Goal: Navigation & Orientation: Understand site structure

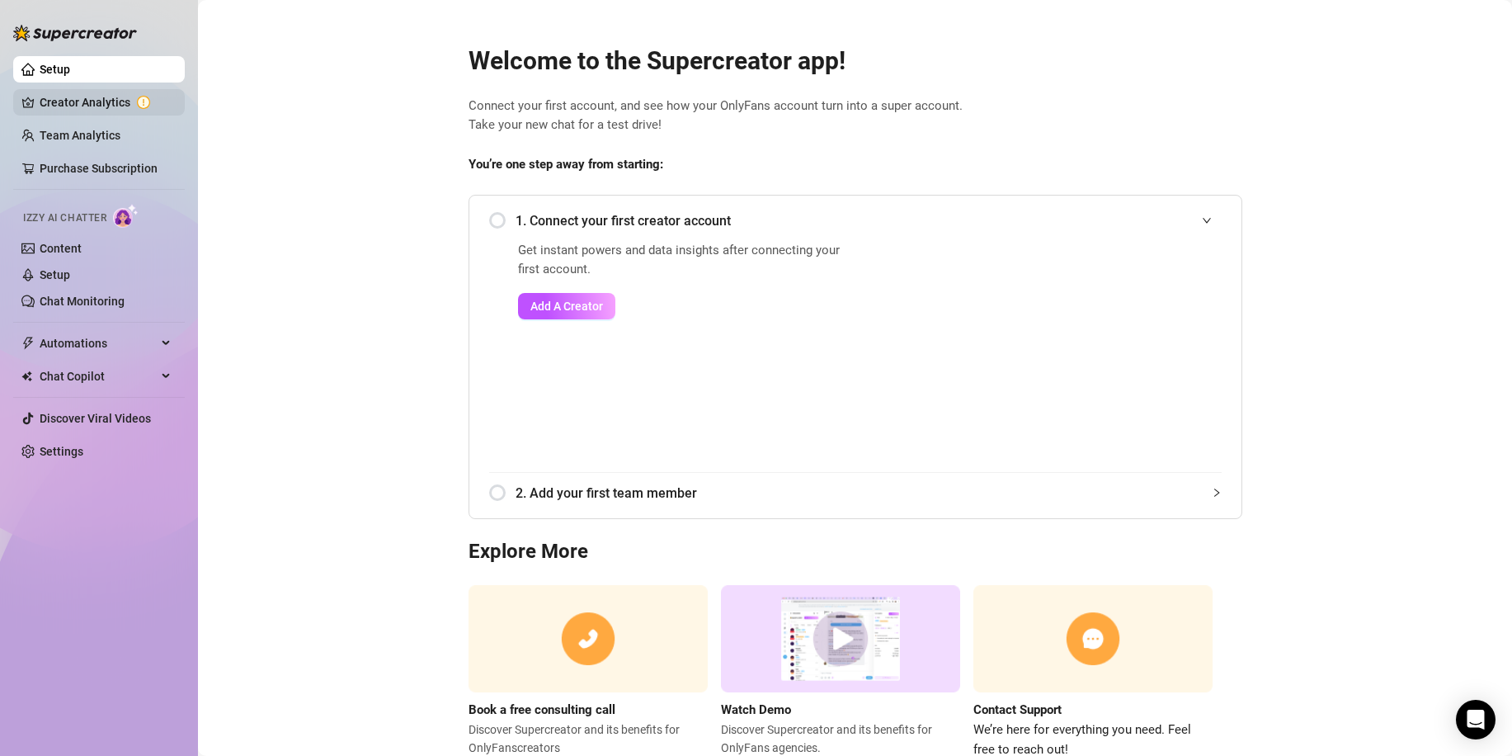
click at [73, 93] on link "Creator Analytics" at bounding box center [106, 102] width 132 height 26
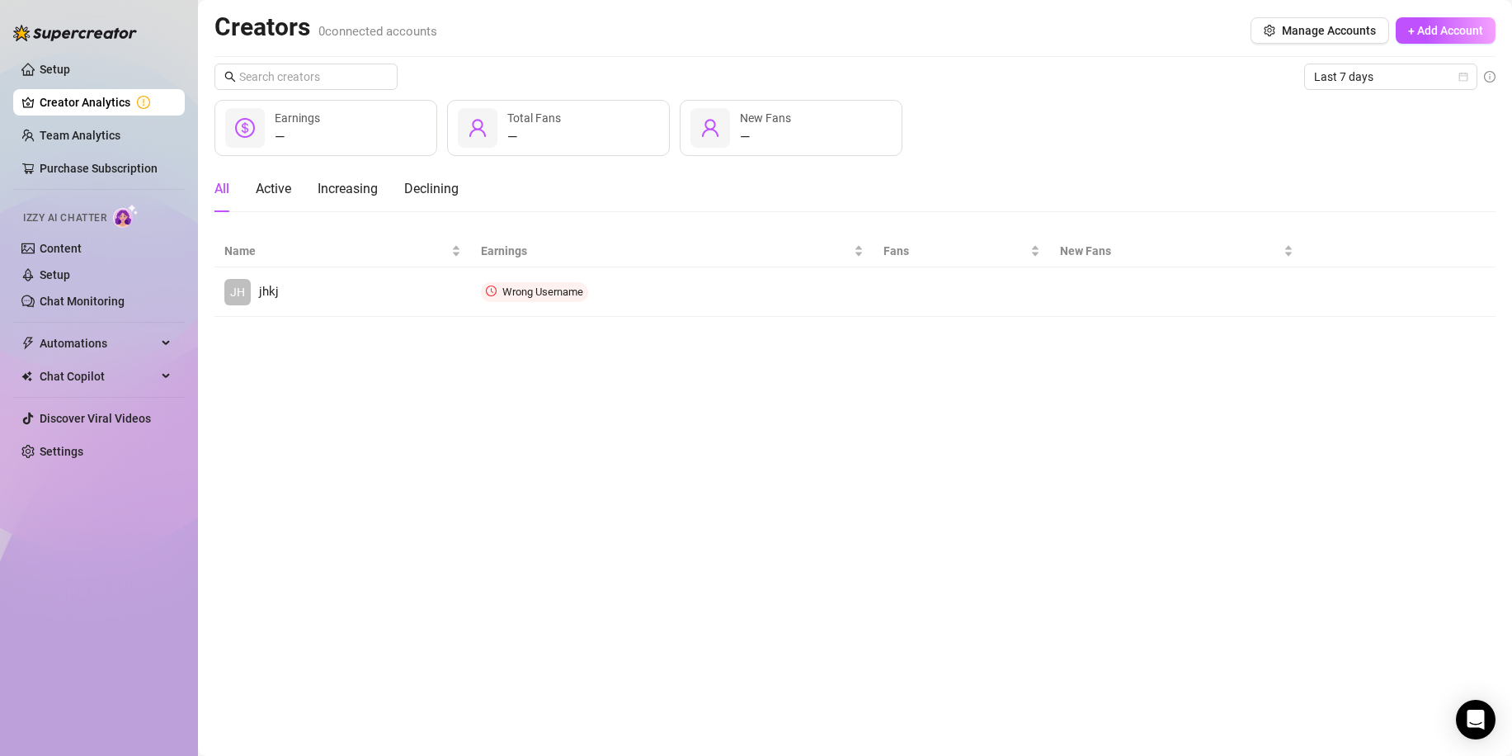
click at [41, 118] on ul "Setup Creator Analytics Team Analytics Purchase Subscription Izzy AI Chatter Co…" at bounding box center [99, 261] width 172 height 422
click at [70, 74] on link "Setup" at bounding box center [55, 69] width 31 height 13
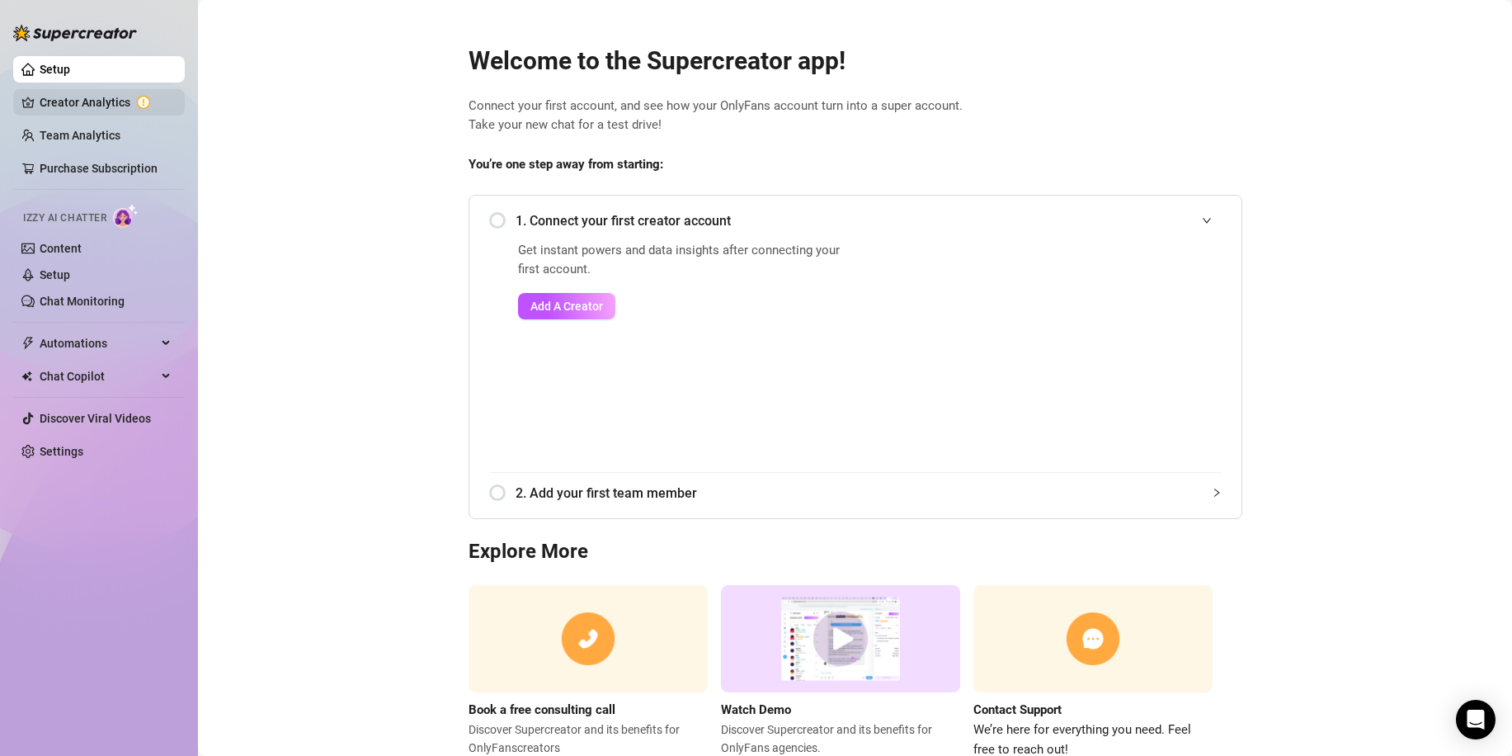
click at [40, 97] on link "Creator Analytics" at bounding box center [106, 102] width 132 height 26
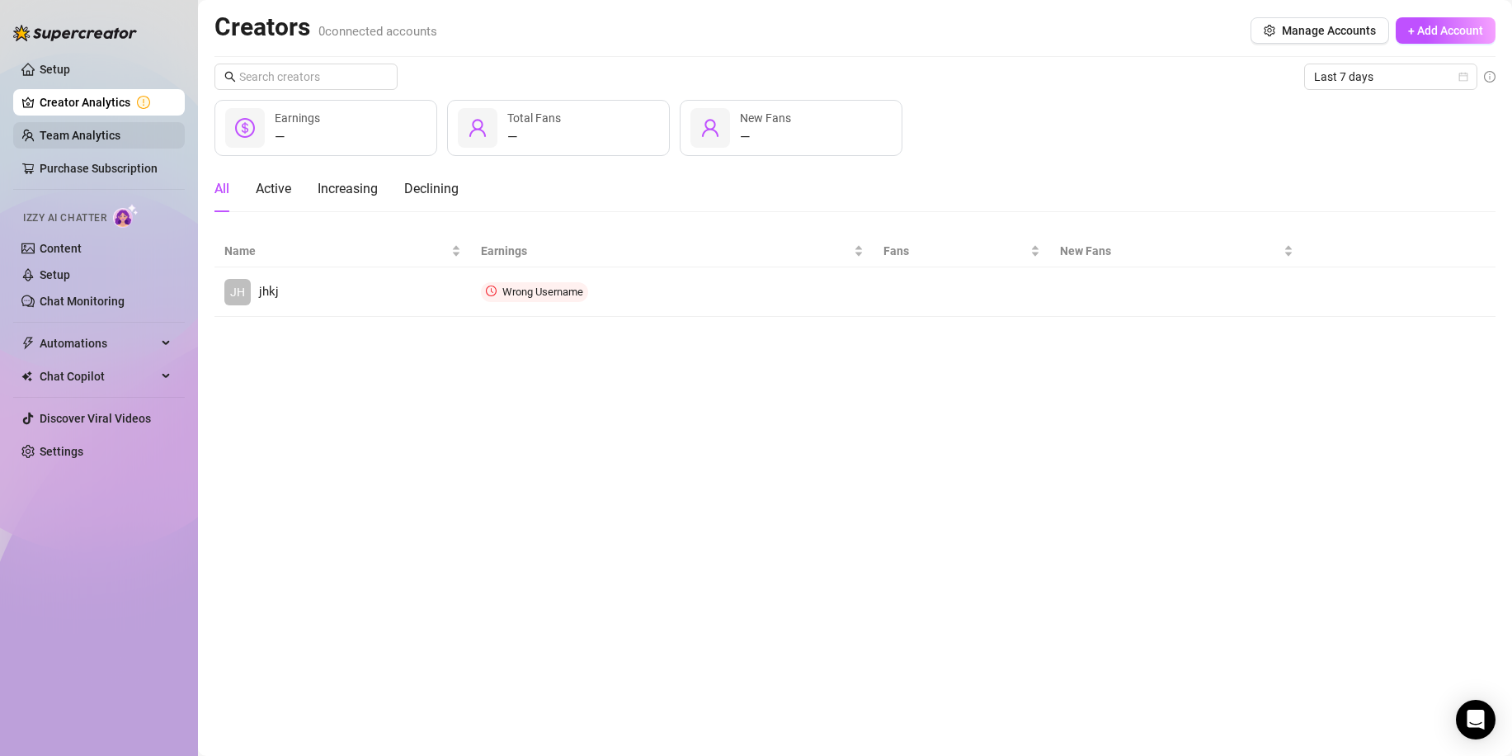
click at [54, 137] on link "Team Analytics" at bounding box center [80, 135] width 81 height 13
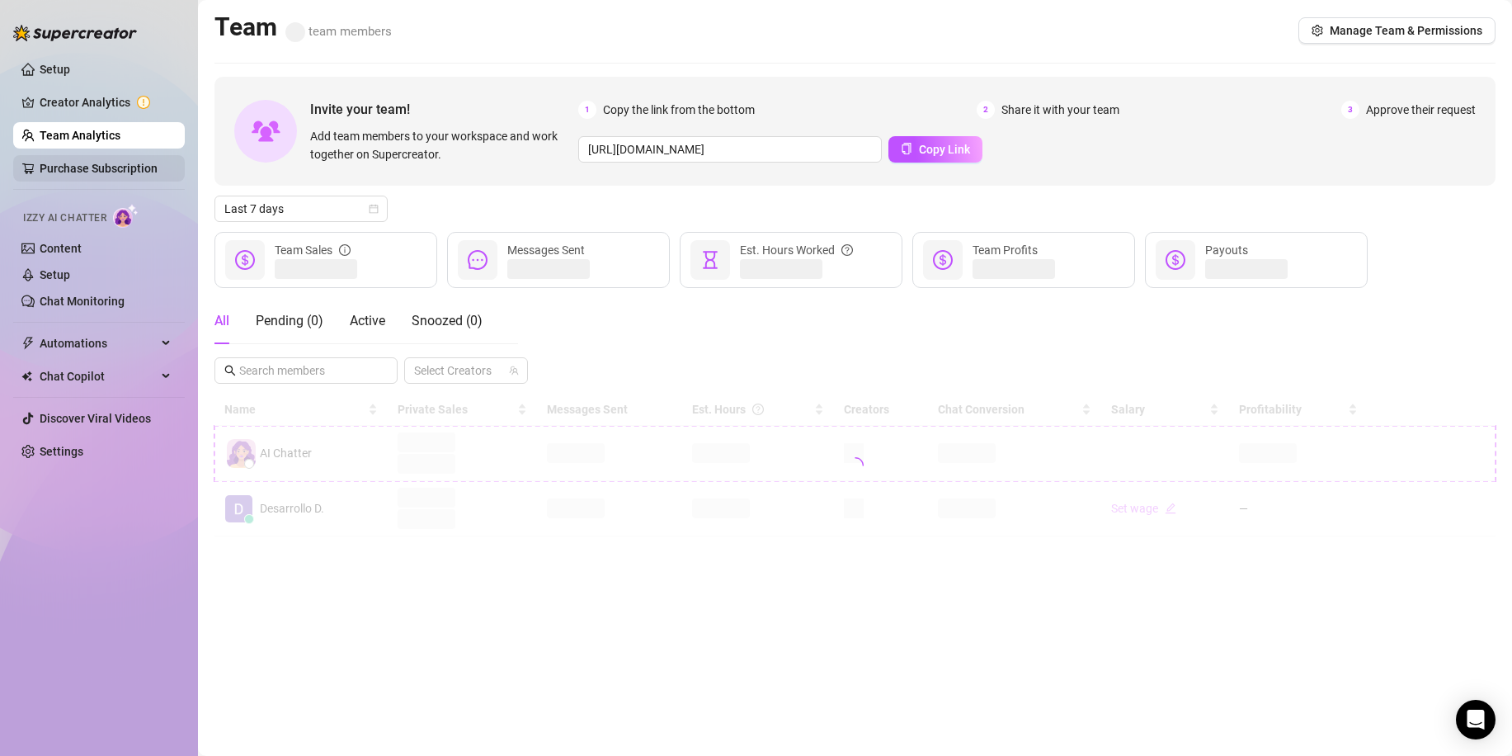
click at [61, 171] on link "Purchase Subscription" at bounding box center [99, 168] width 118 height 13
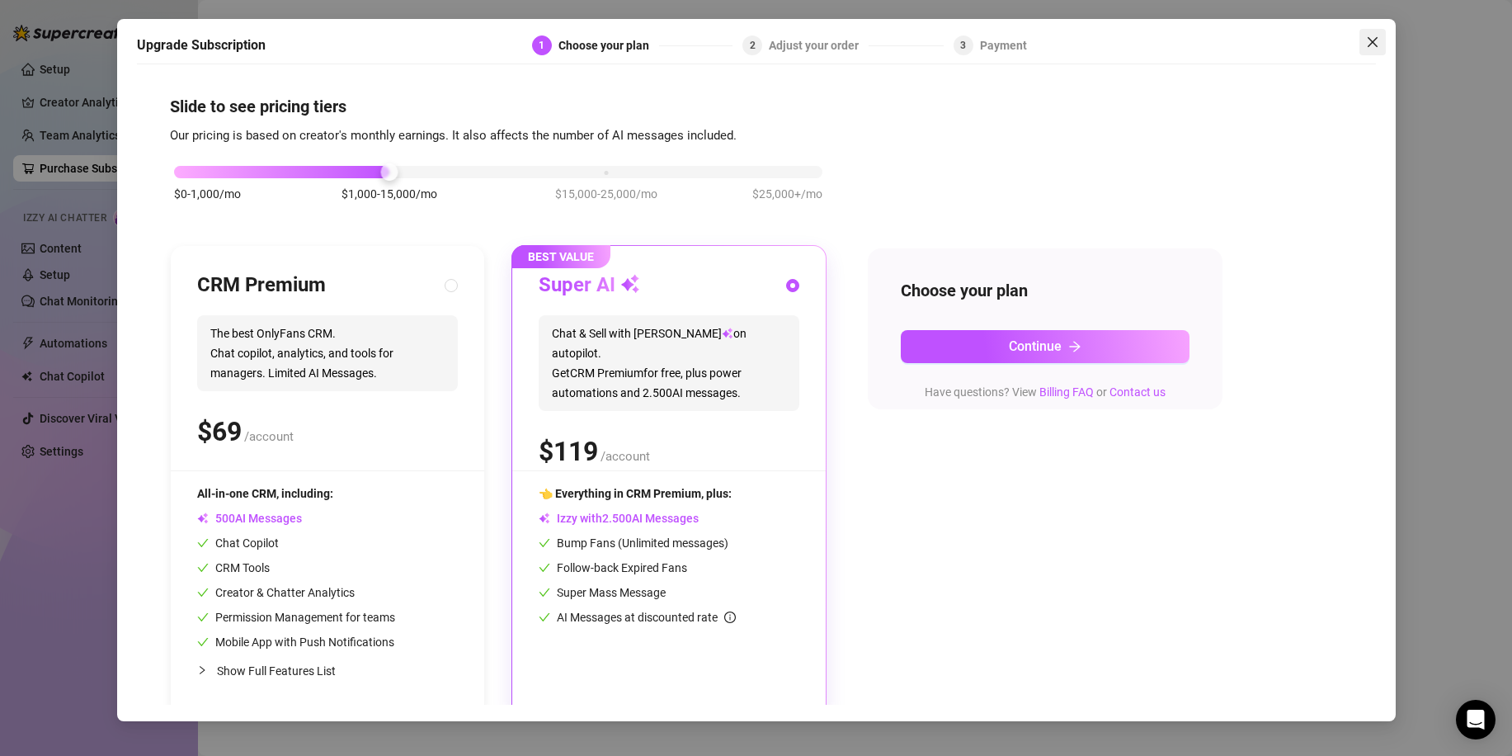
click at [1376, 45] on icon "close" at bounding box center [1372, 42] width 10 height 10
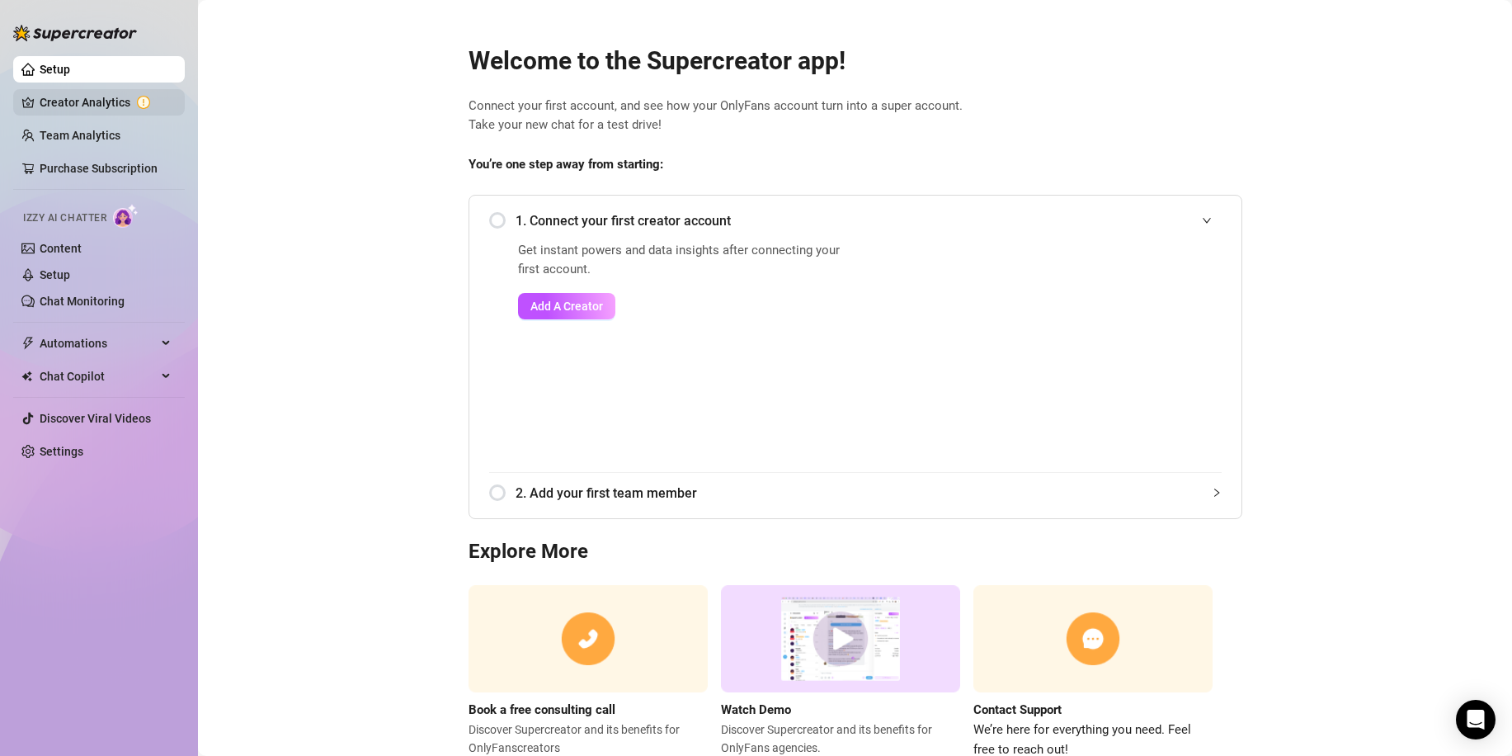
click at [69, 103] on link "Creator Analytics" at bounding box center [106, 102] width 132 height 26
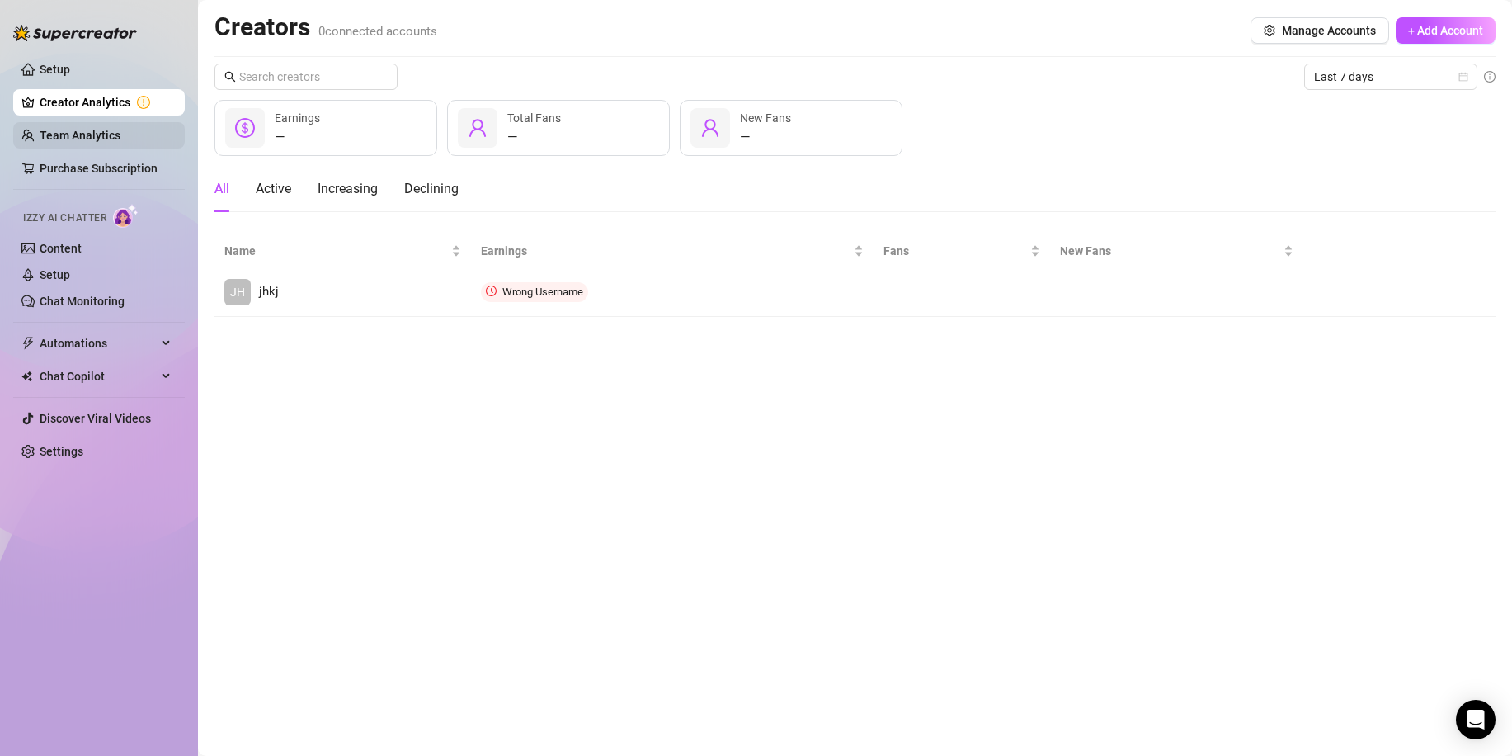
click at [72, 142] on link "Team Analytics" at bounding box center [80, 135] width 81 height 13
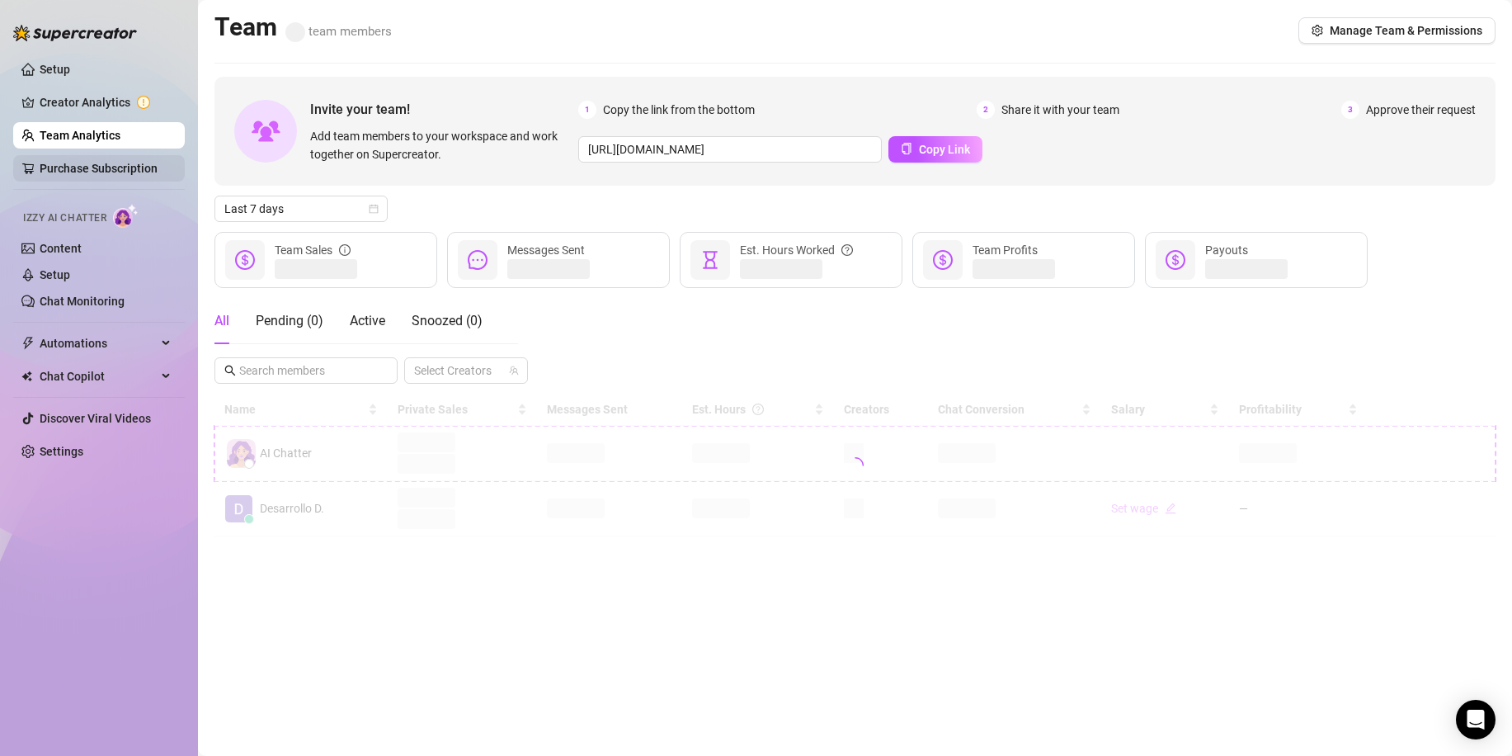
click at [59, 164] on link "Purchase Subscription" at bounding box center [99, 168] width 118 height 13
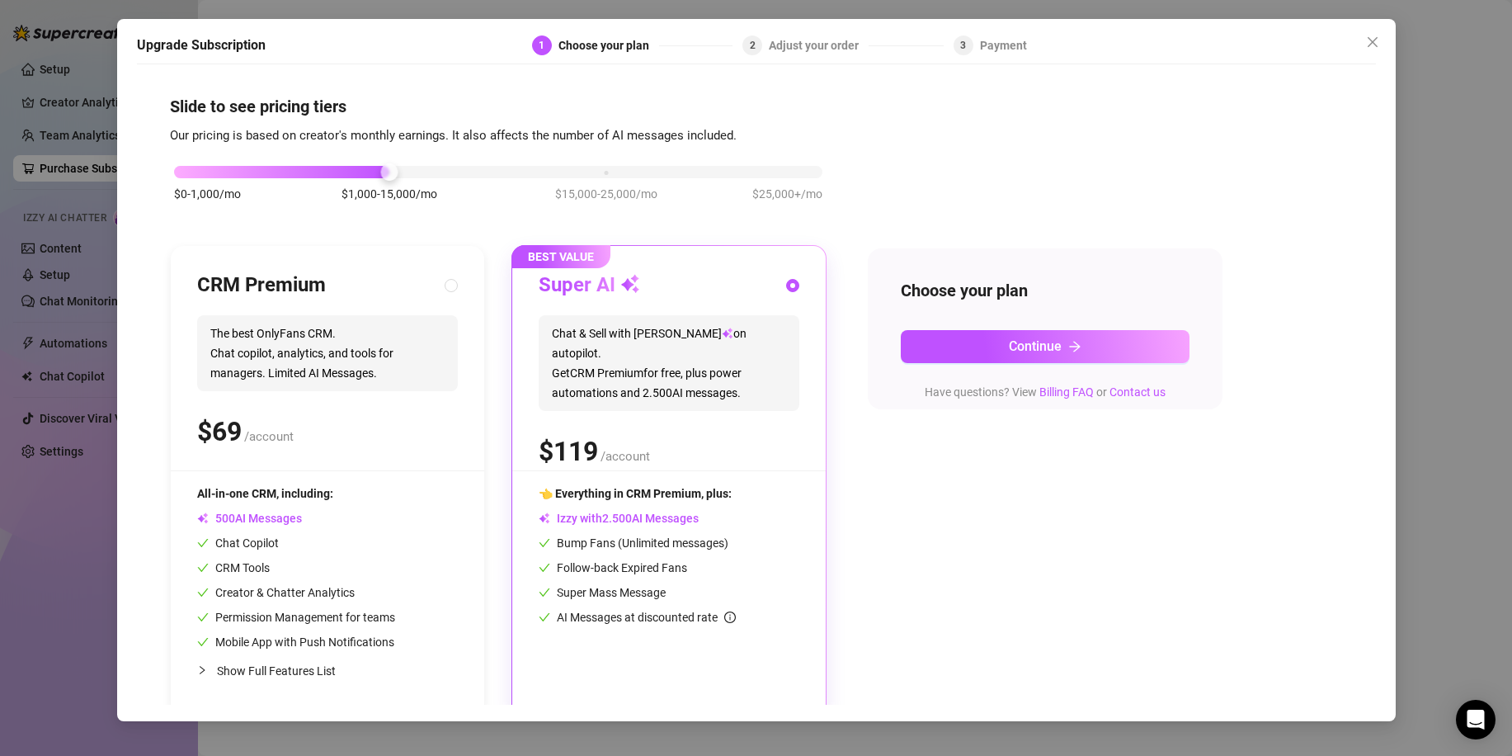
click at [47, 253] on div "Upgrade Subscription 1 Choose your plan 2 Adjust your order 3 Payment Slide to …" at bounding box center [756, 378] width 1512 height 756
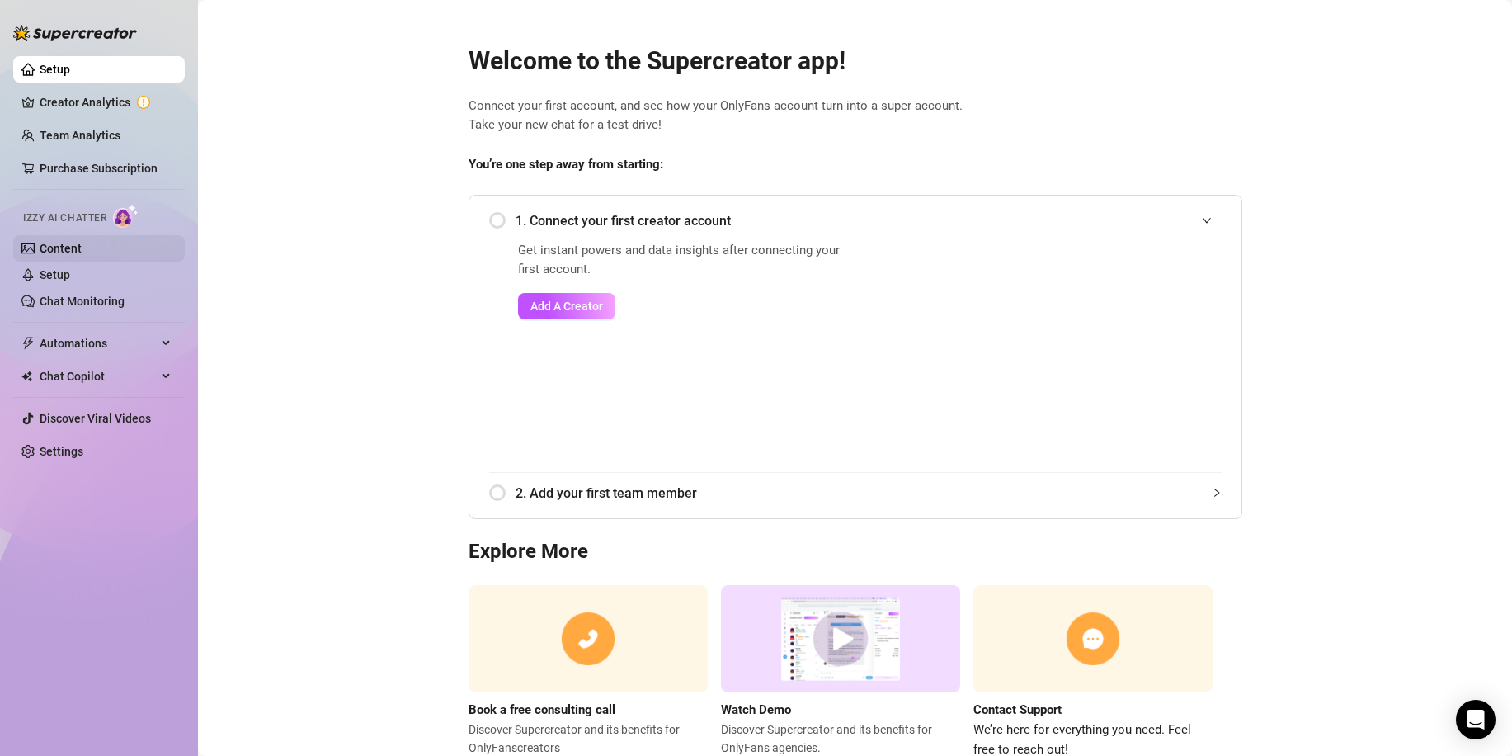
click at [56, 248] on link "Content" at bounding box center [61, 248] width 42 height 13
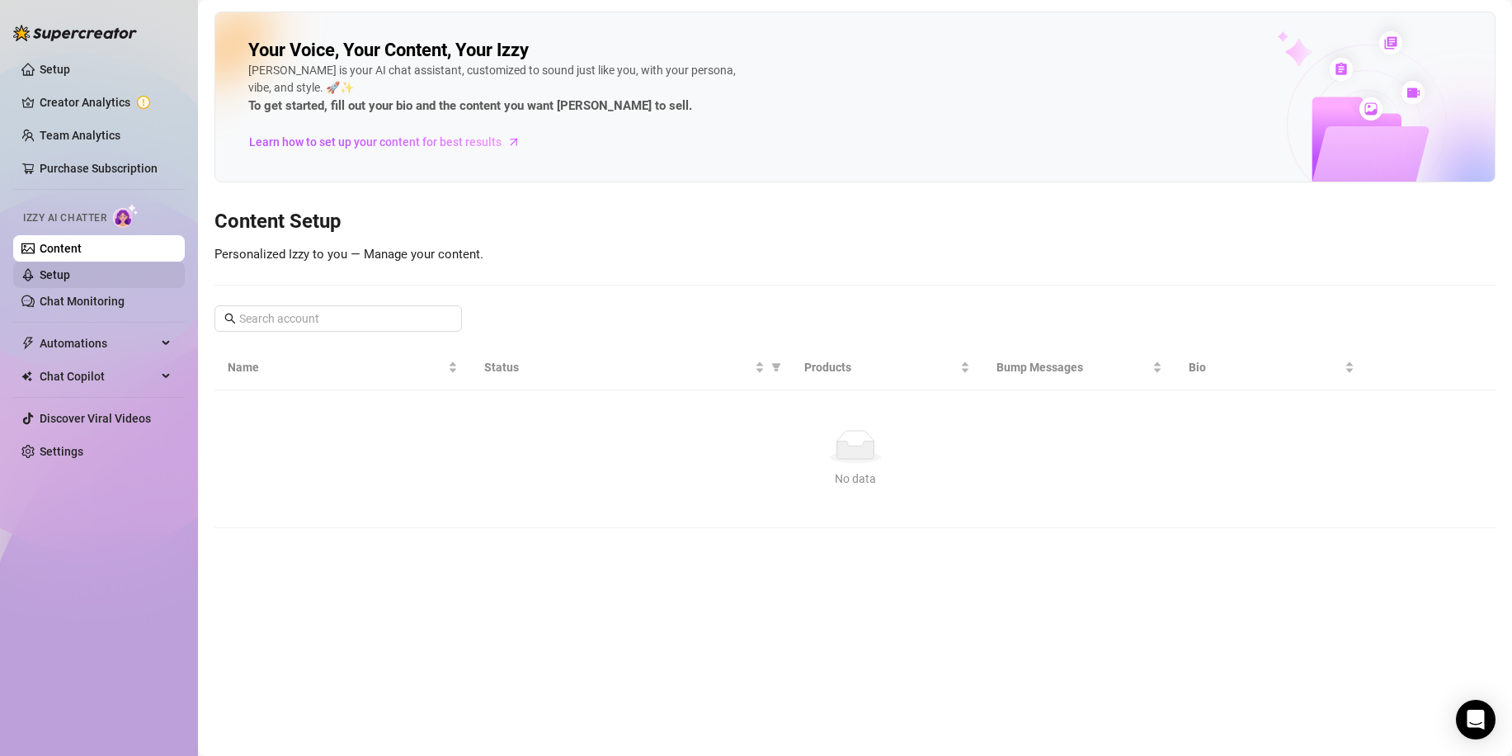
click at [45, 278] on link "Setup" at bounding box center [55, 274] width 31 height 13
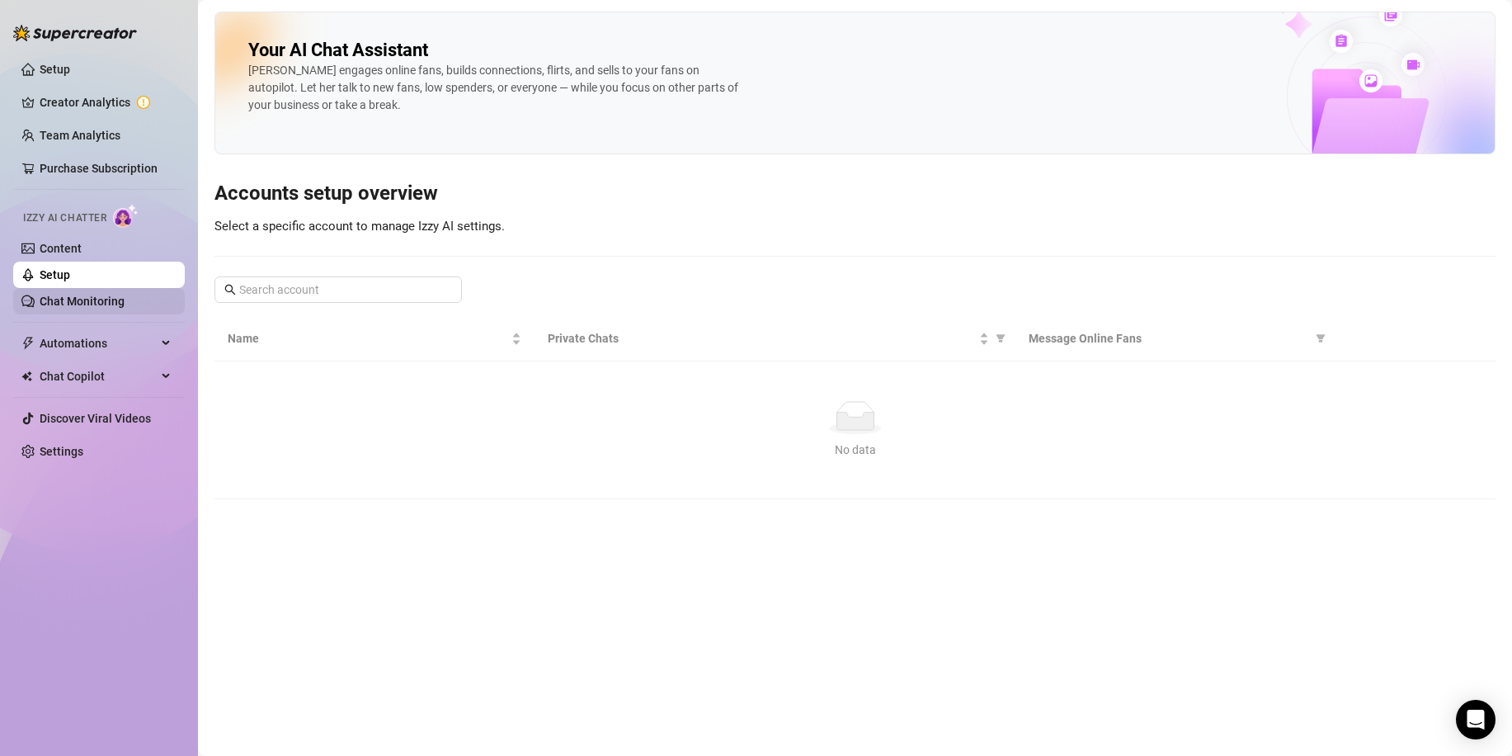
click at [68, 306] on link "Chat Monitoring" at bounding box center [82, 301] width 85 height 13
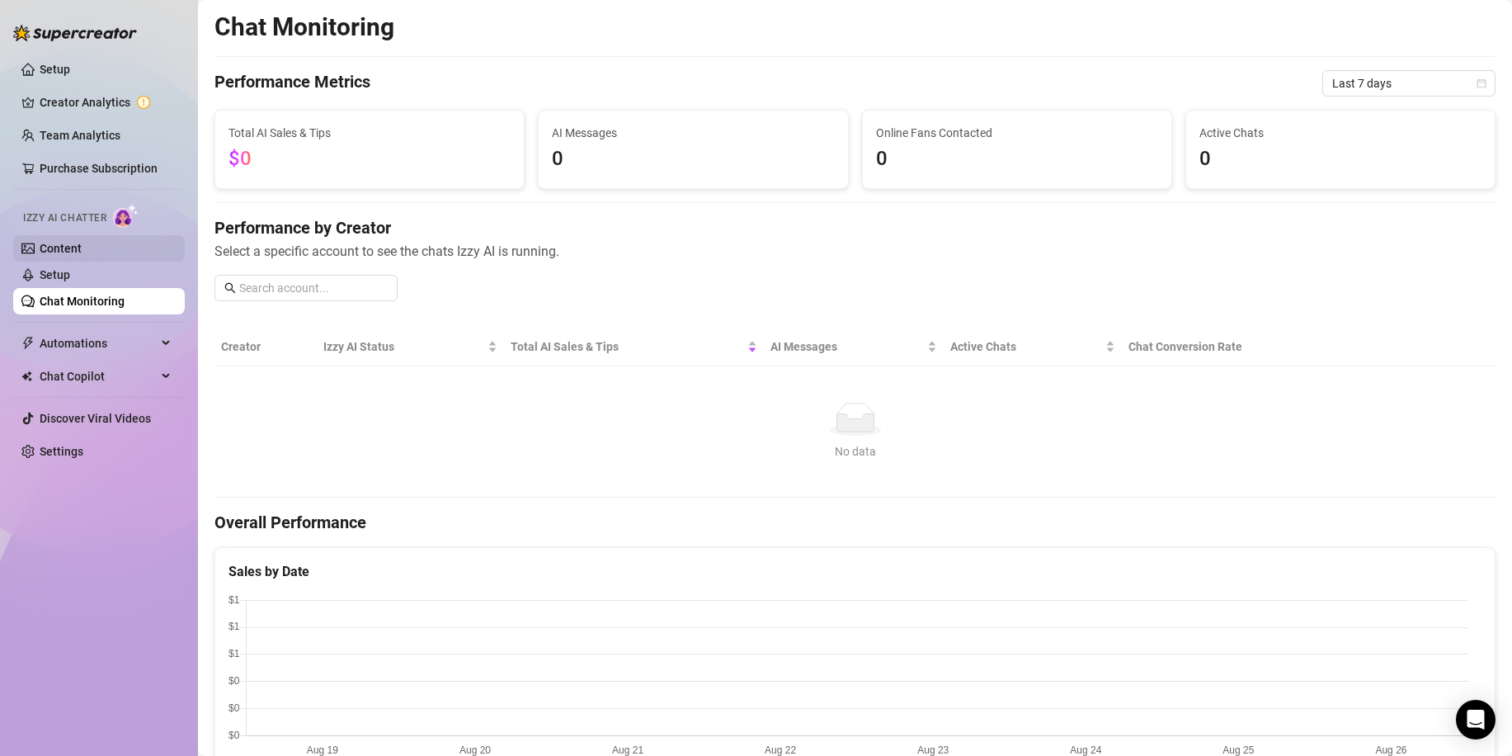
click at [51, 252] on link "Content" at bounding box center [61, 248] width 42 height 13
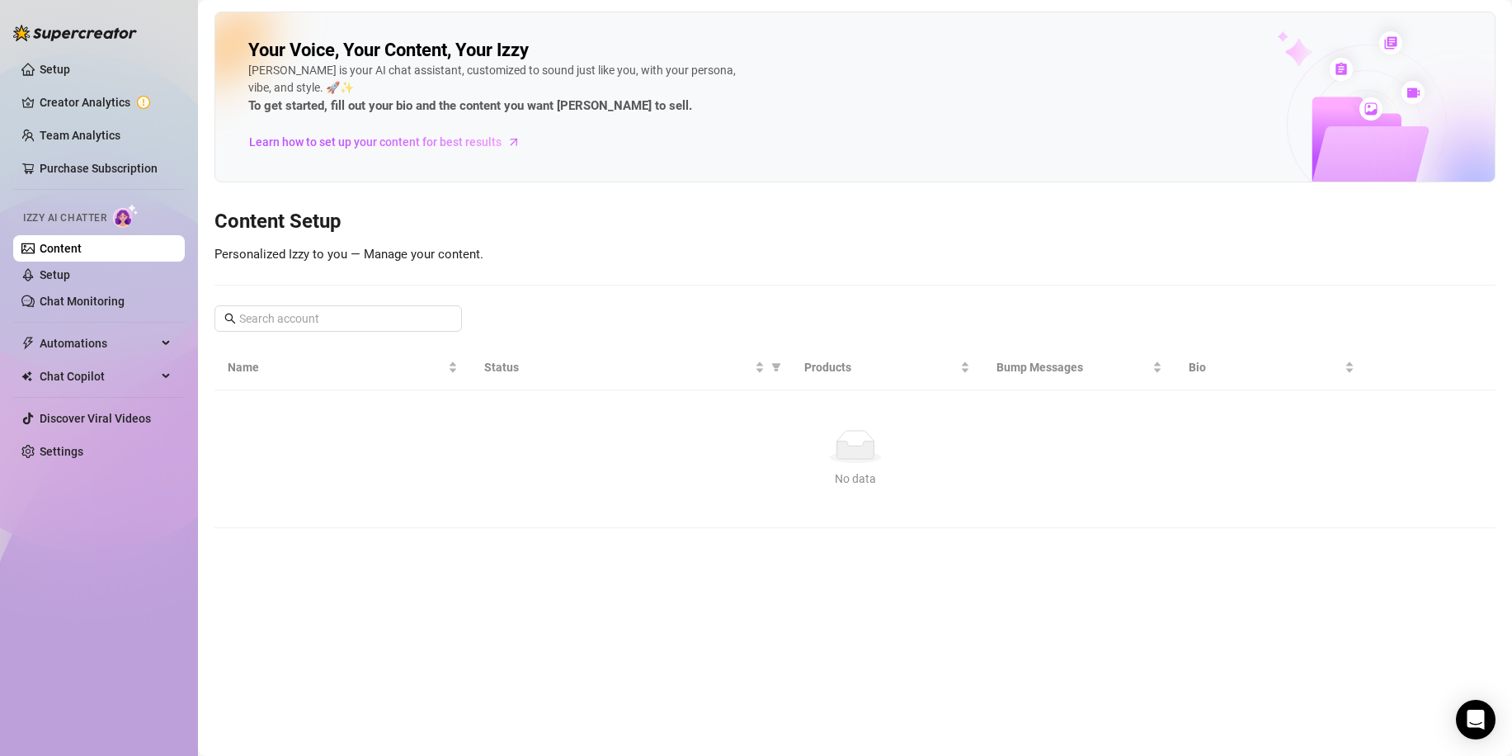
click at [672, 516] on td "No data No data" at bounding box center [855, 459] width 1281 height 138
click at [54, 279] on link "Setup" at bounding box center [55, 274] width 31 height 13
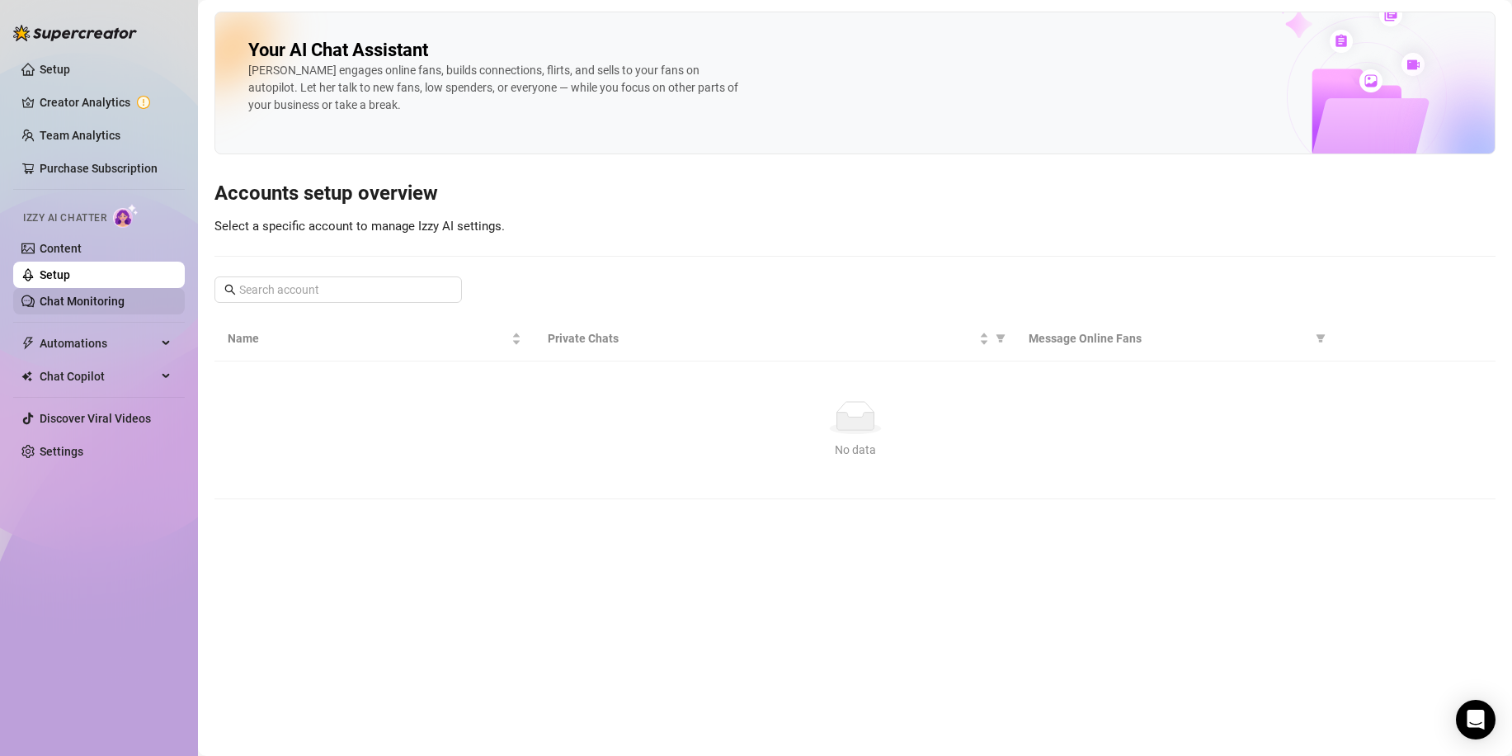
click at [56, 302] on link "Chat Monitoring" at bounding box center [82, 301] width 85 height 13
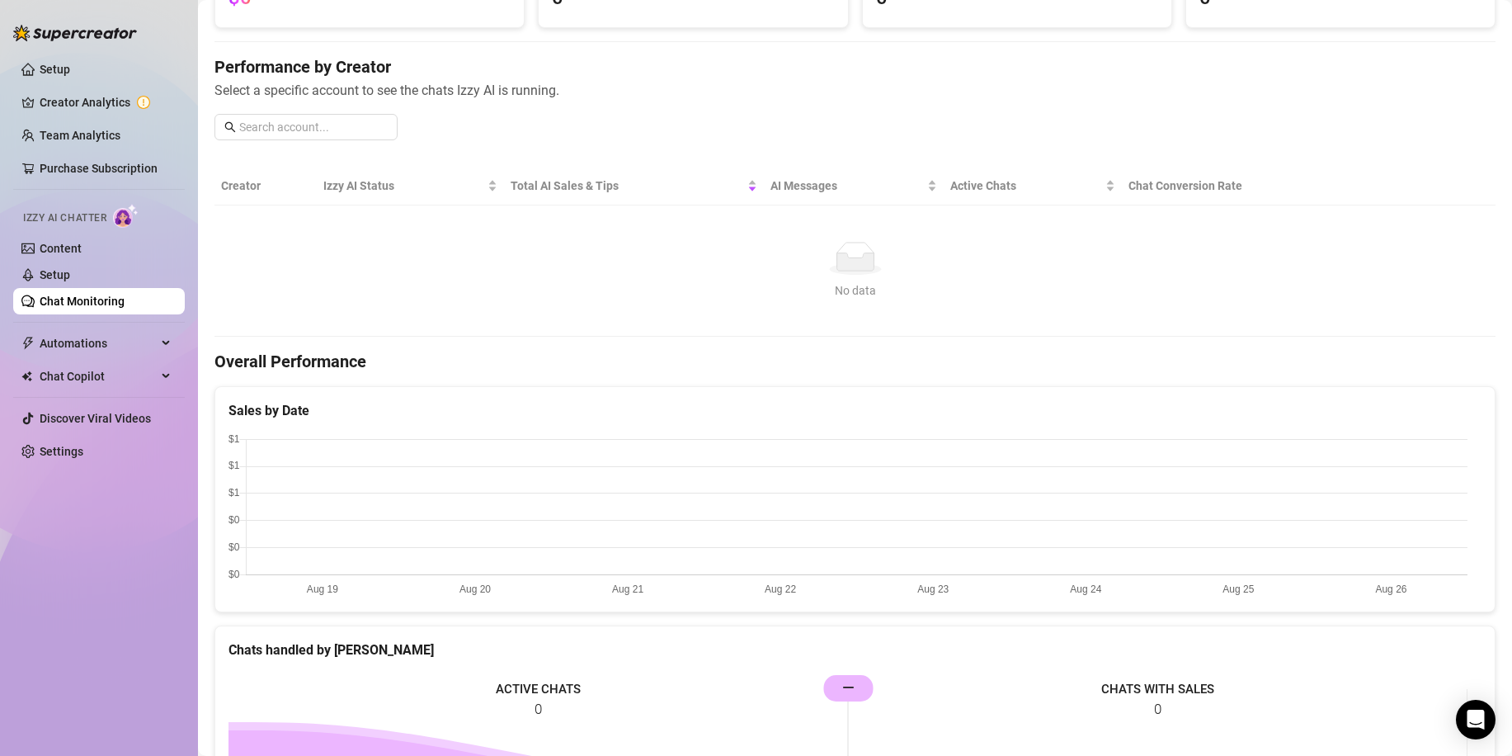
scroll to position [165, 0]
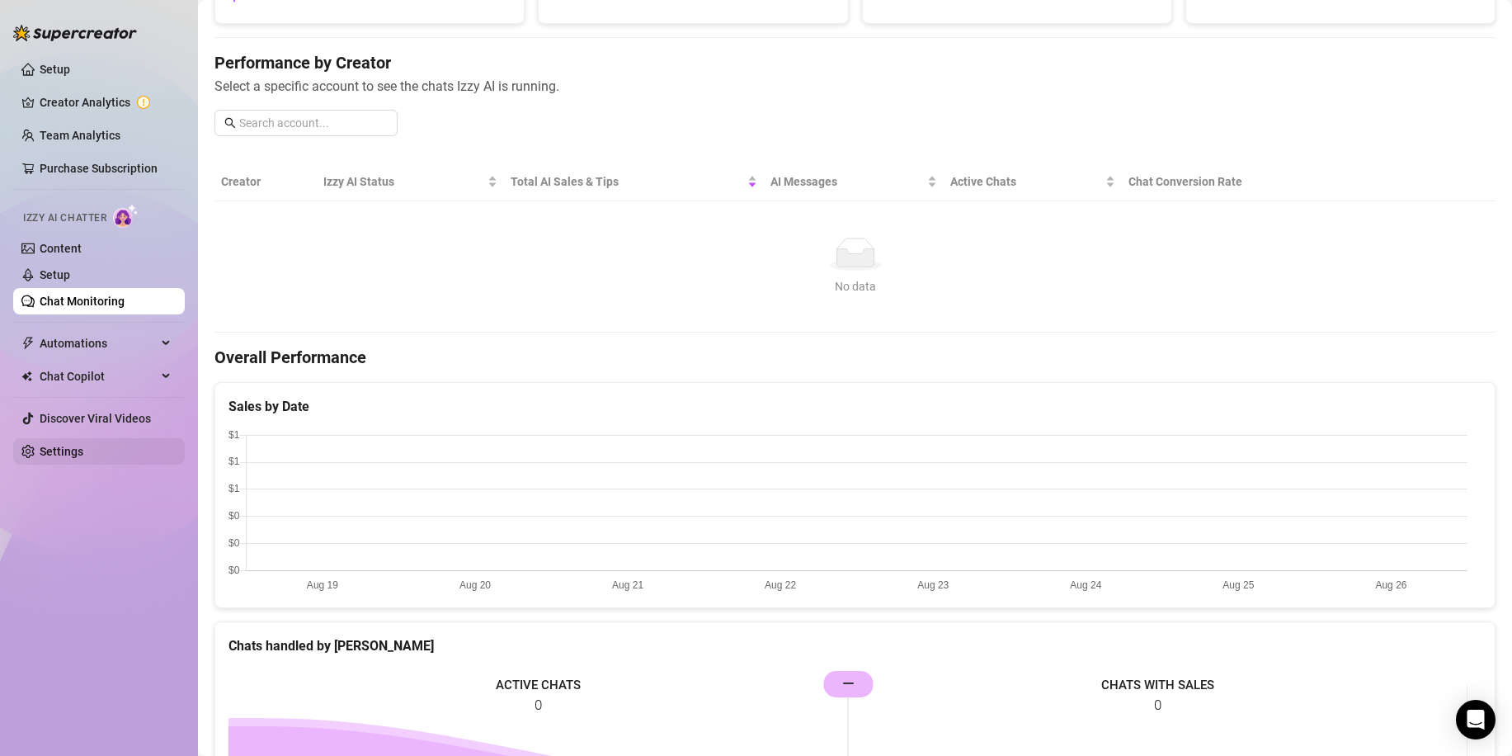
click at [83, 446] on link "Settings" at bounding box center [62, 451] width 44 height 13
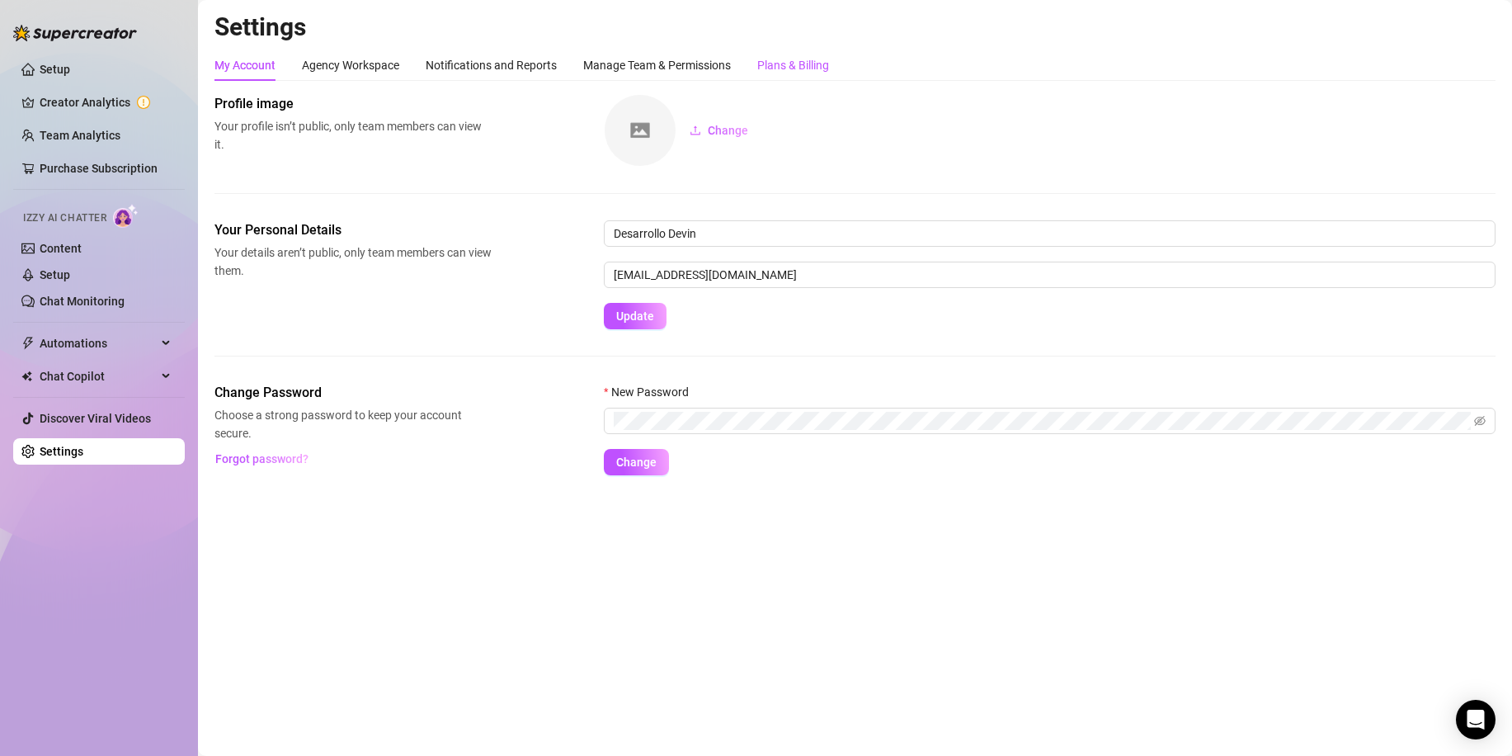
drag, startPoint x: 818, startPoint y: 71, endPoint x: 763, endPoint y: 70, distance: 54.5
click at [818, 70] on div "Plans & Billing" at bounding box center [793, 65] width 72 height 18
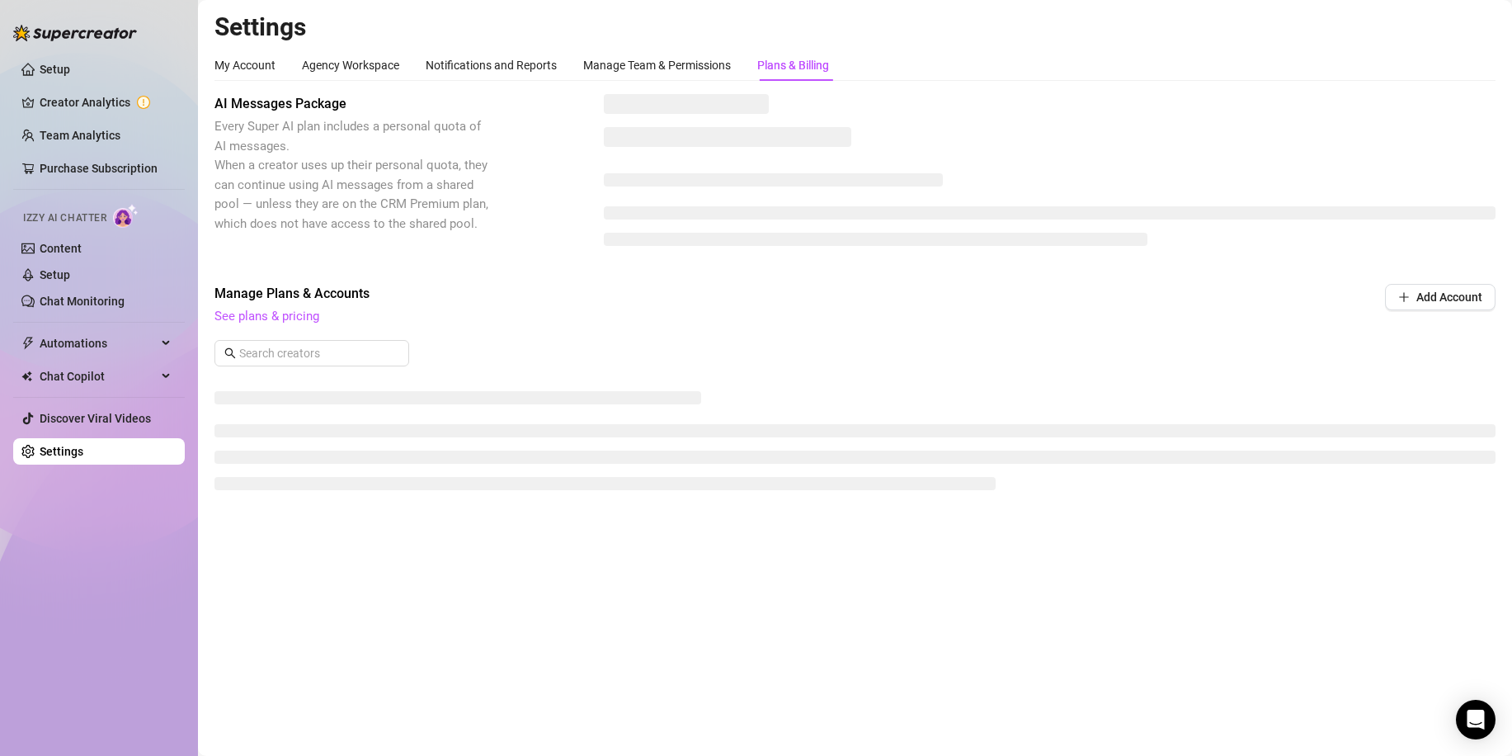
click at [300, 69] on div "My Account Agency Workspace Notifications and Reports Manage Team & Permissions…" at bounding box center [522, 65] width 615 height 31
click at [332, 64] on div "Agency Workspace" at bounding box center [350, 65] width 97 height 18
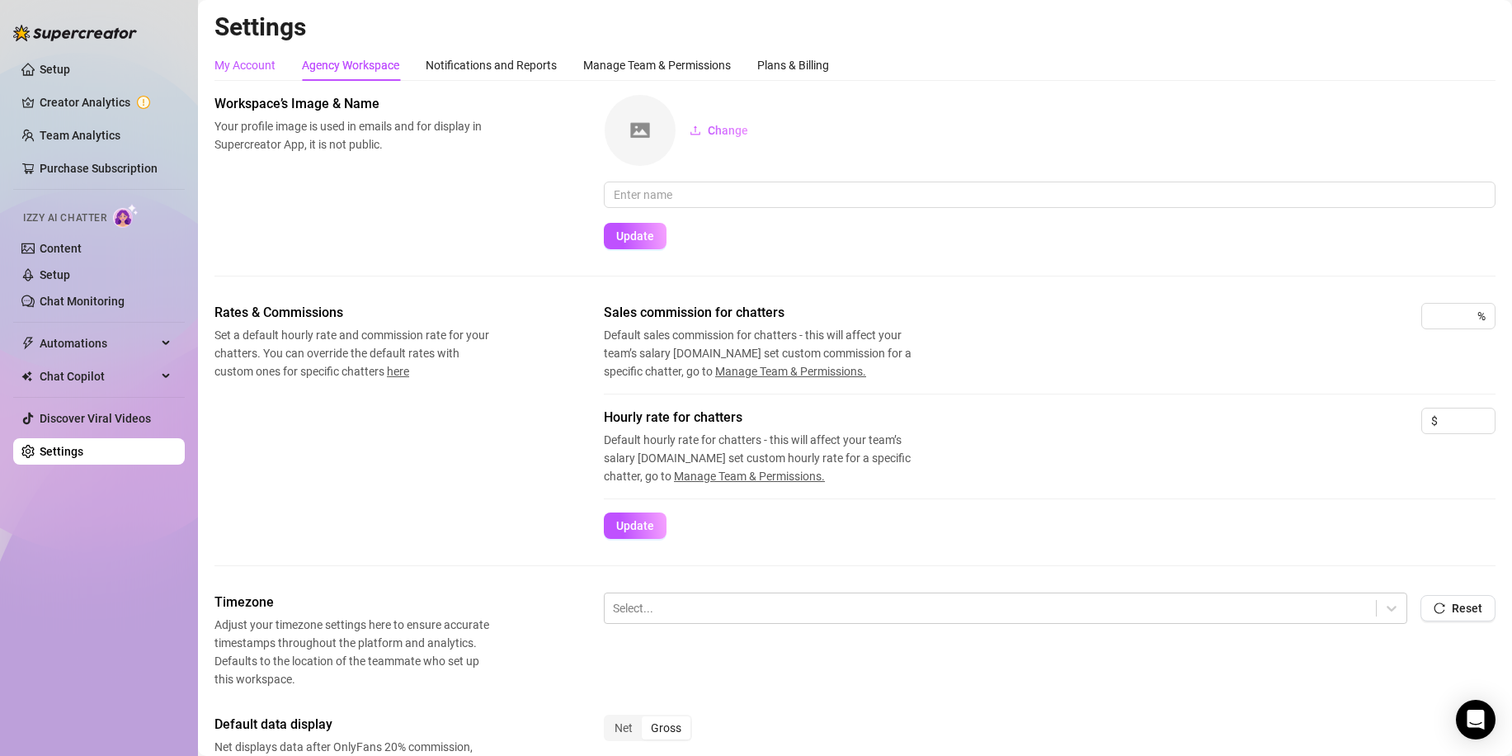
click at [256, 57] on div "My Account" at bounding box center [245, 65] width 61 height 18
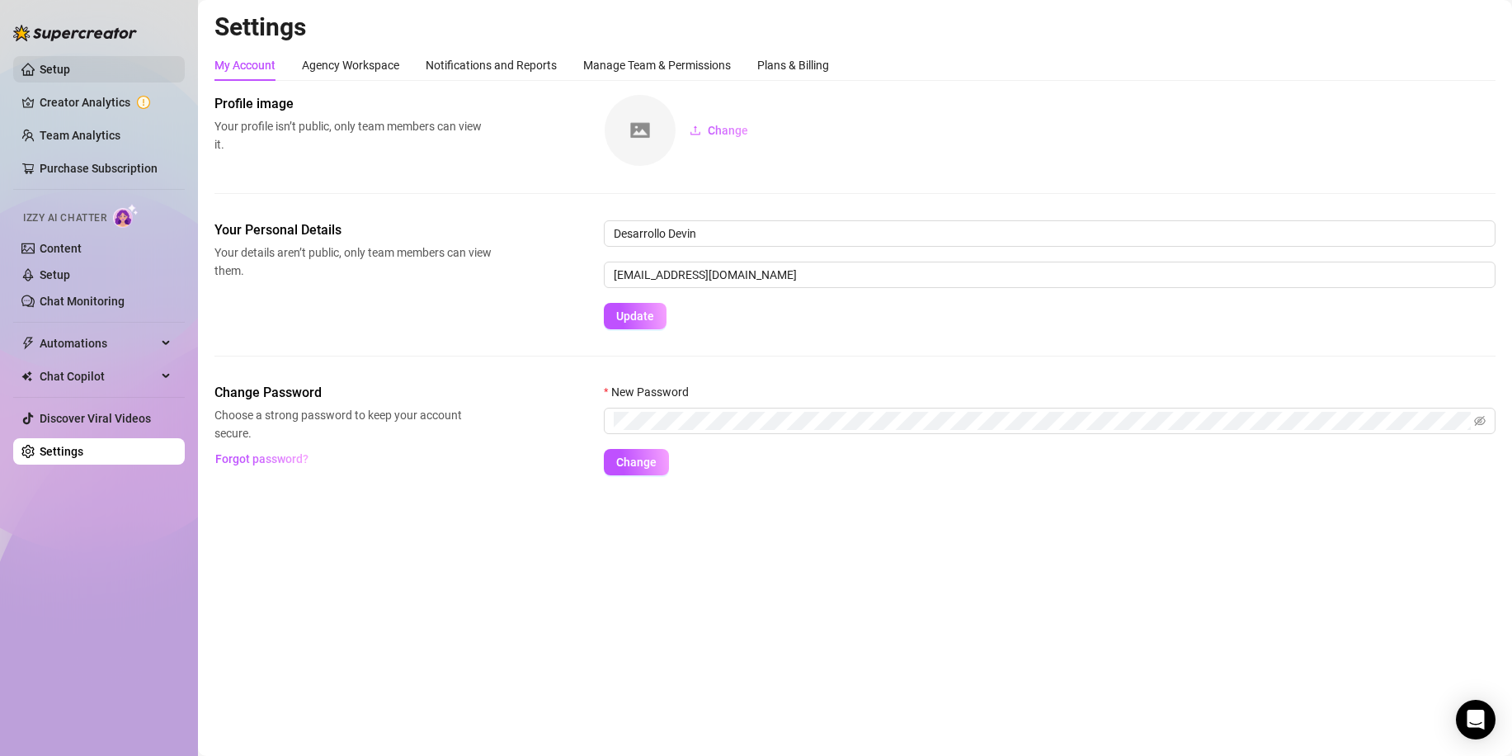
click at [70, 76] on link "Setup" at bounding box center [55, 69] width 31 height 13
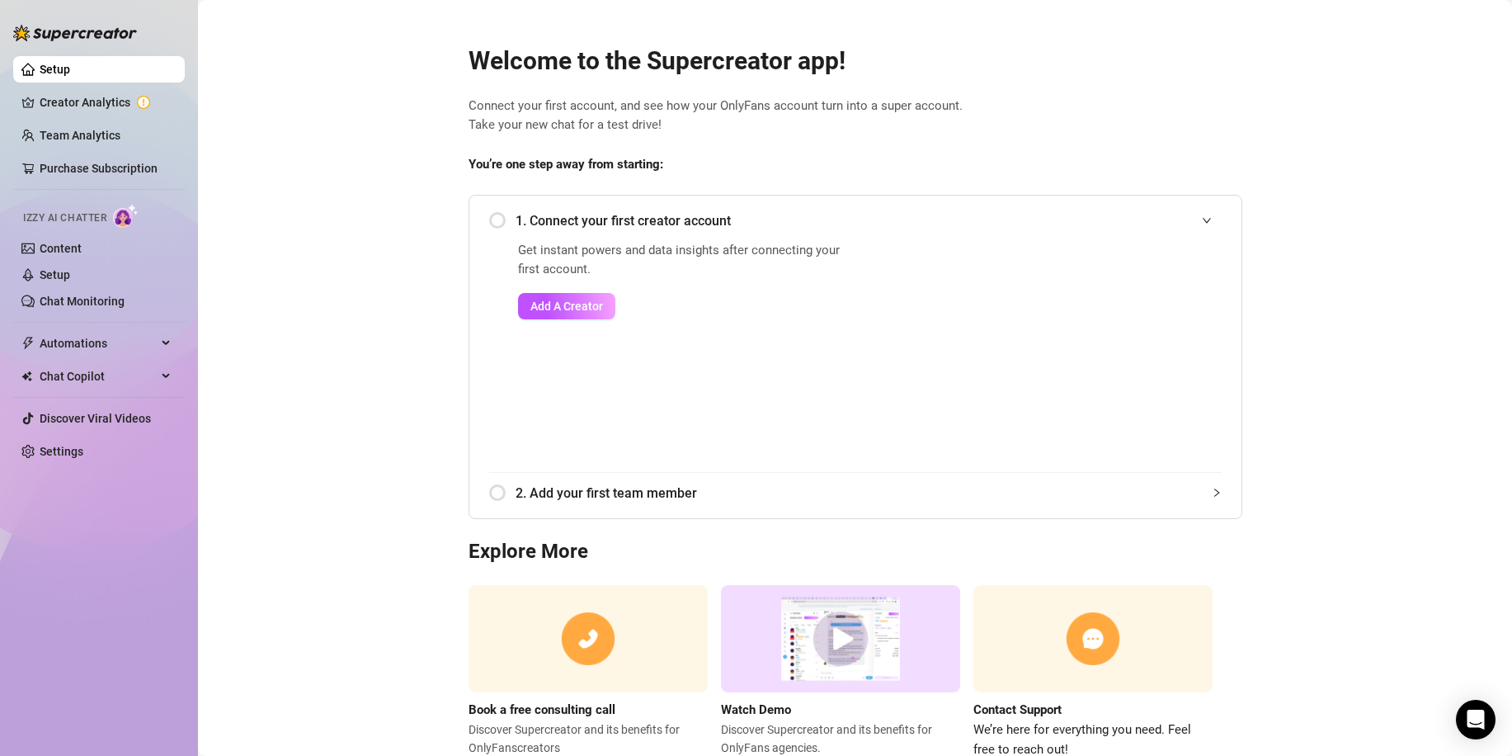
click at [109, 136] on link "Team Analytics" at bounding box center [80, 135] width 81 height 13
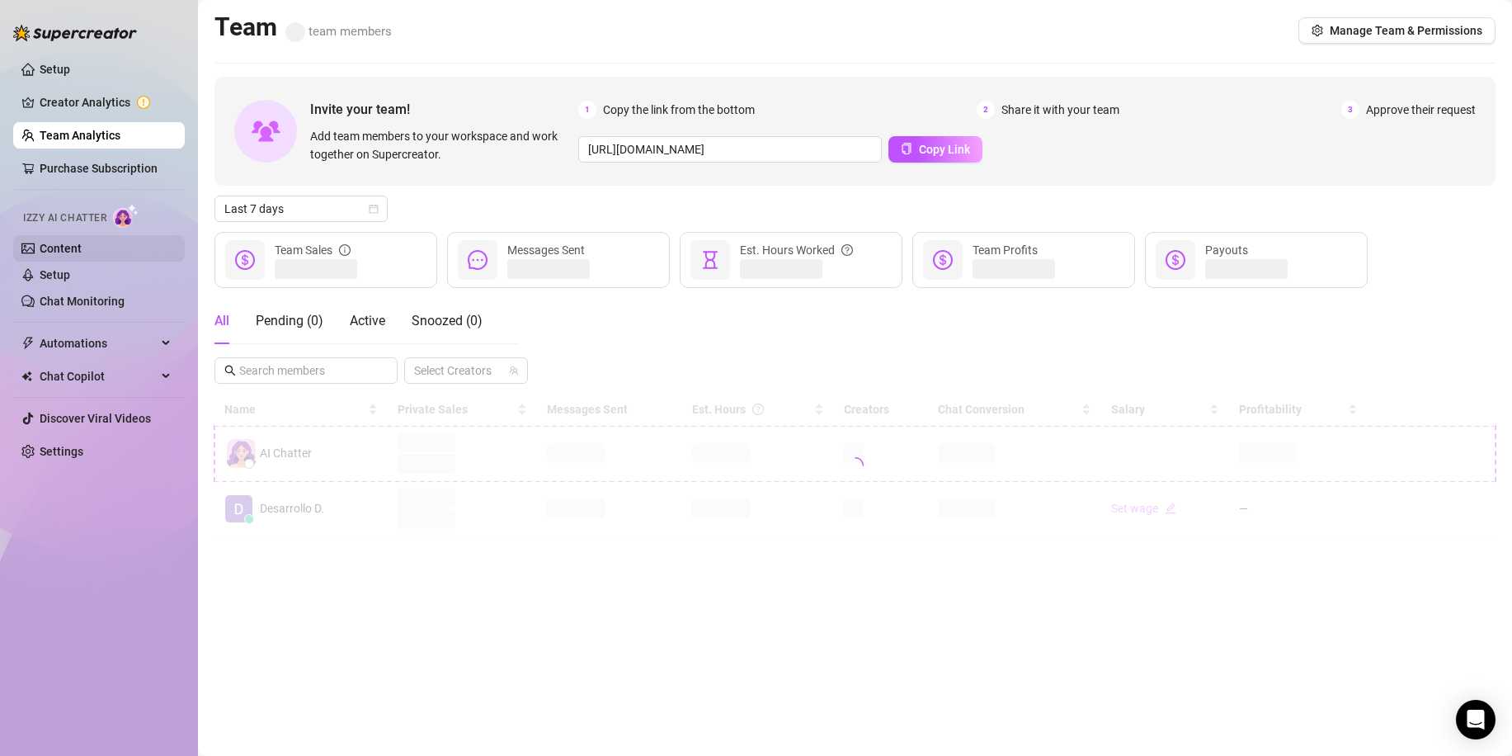
click at [54, 242] on link "Content" at bounding box center [61, 248] width 42 height 13
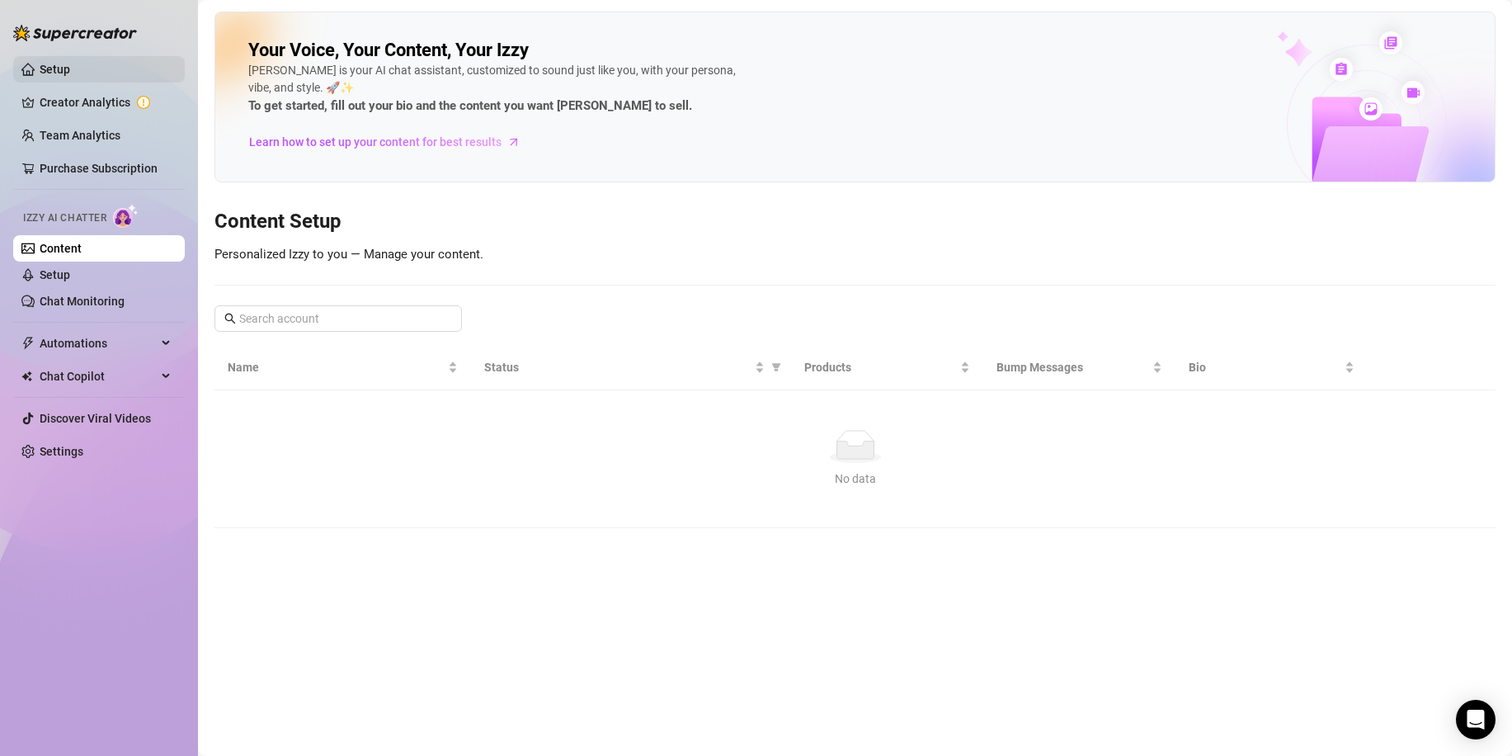
click at [70, 63] on link "Setup" at bounding box center [55, 69] width 31 height 13
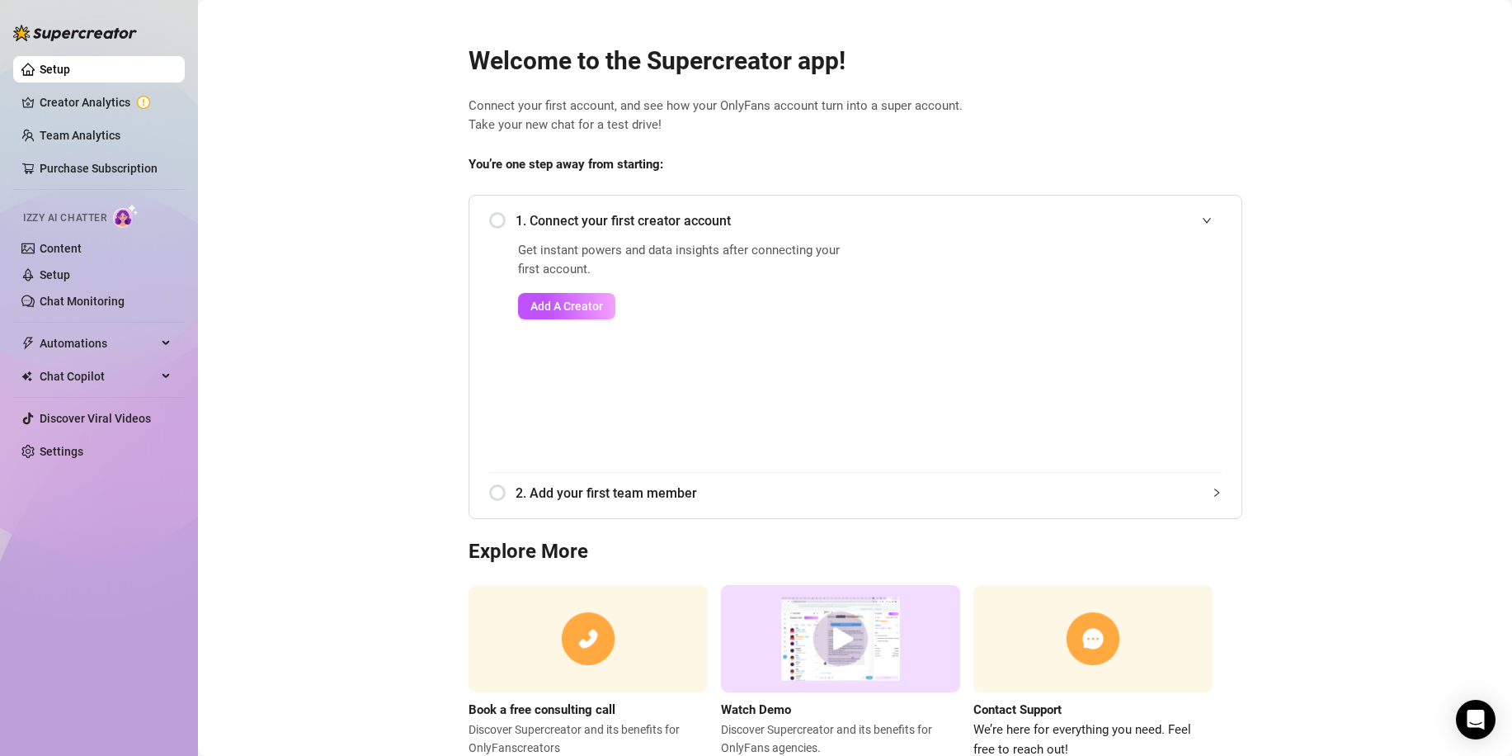
click at [1373, 92] on main "Welcome to the Supercreator app! Connect your first account, and see how your O…" at bounding box center [855, 404] width 1314 height 809
click at [1259, 419] on main "Welcome to the Supercreator app! Connect your first account, and see how your O…" at bounding box center [855, 404] width 1314 height 809
click at [1254, 109] on main "Welcome to the Supercreator app! Connect your first account, and see how your O…" at bounding box center [855, 404] width 1314 height 809
